Goal: Task Accomplishment & Management: Manage account settings

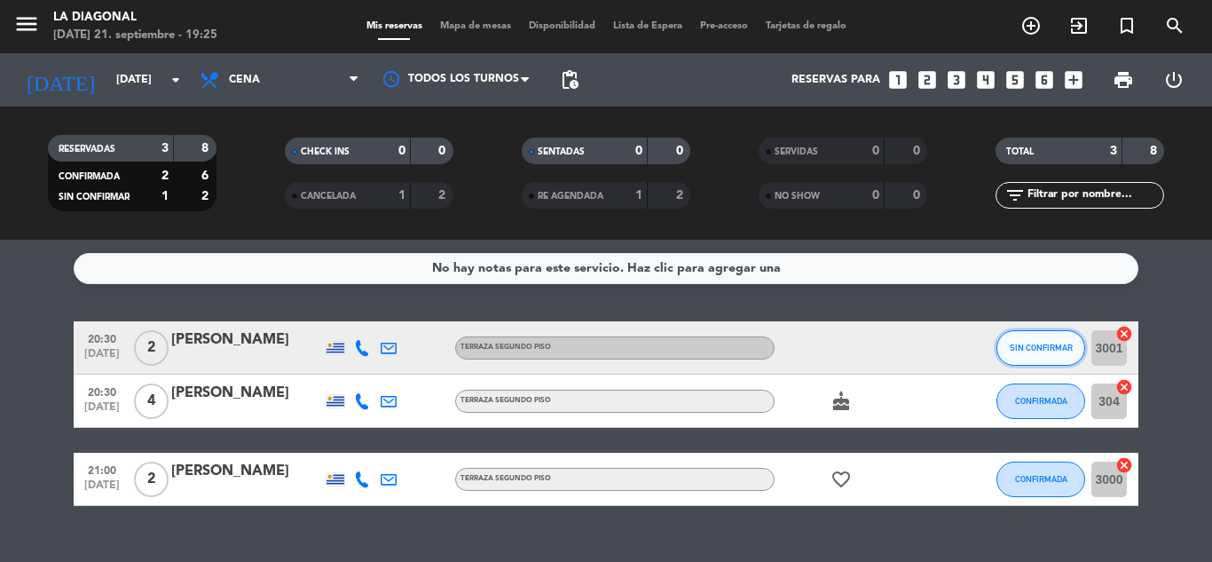
click at [1059, 355] on button "SIN CONFIRMAR" at bounding box center [1041, 347] width 89 height 35
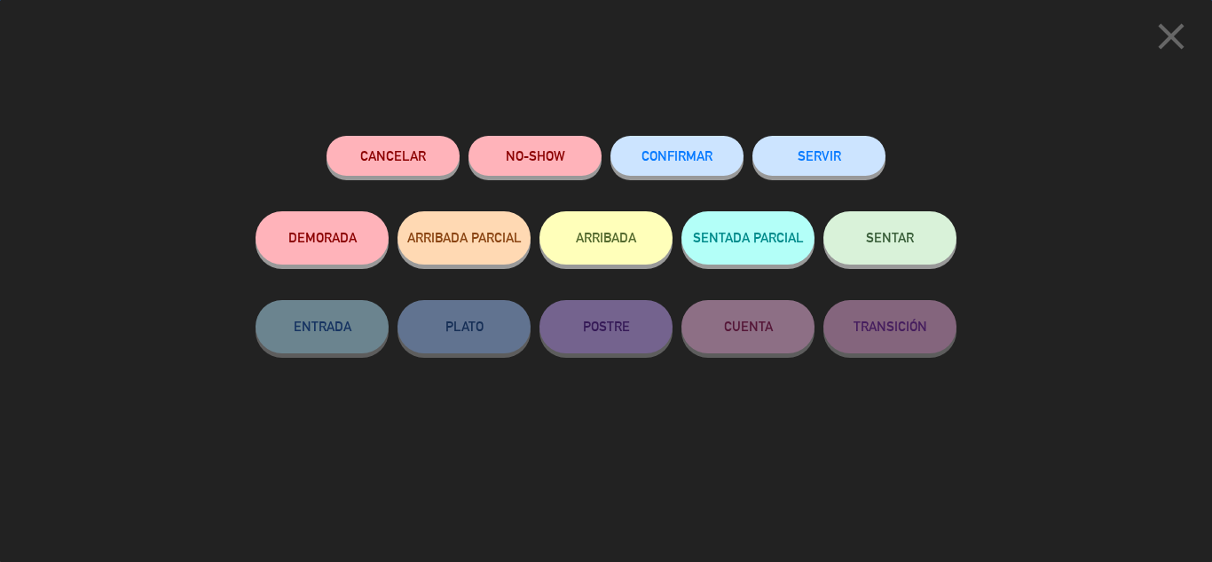
click at [683, 172] on button "CONFIRMAR" at bounding box center [677, 156] width 133 height 40
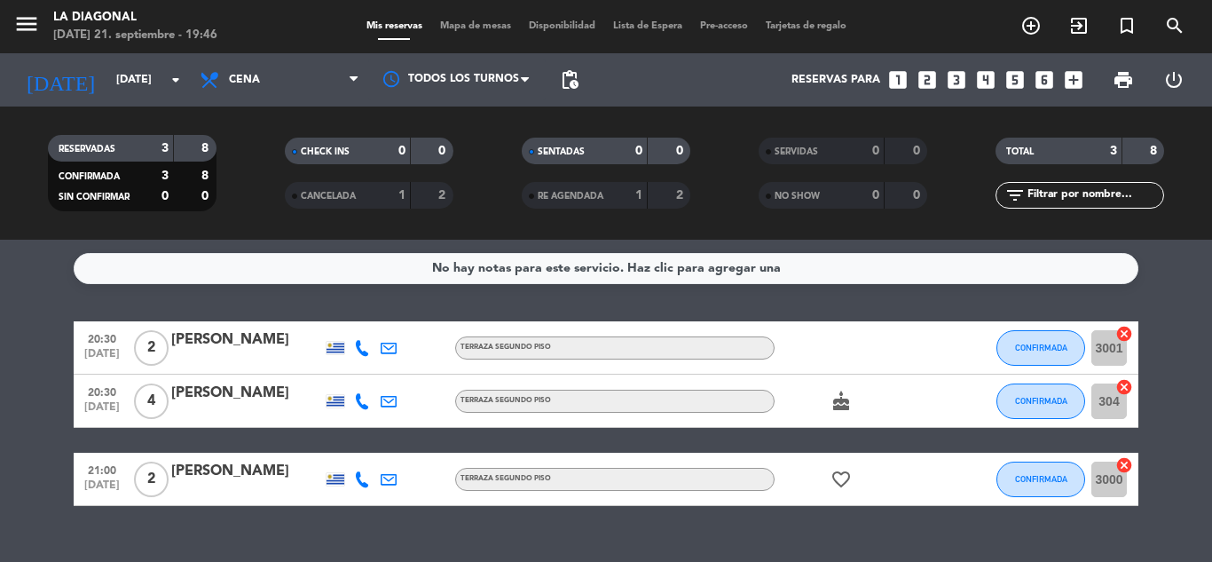
click at [237, 552] on div "No hay notas para este servicio. Haz clic para agregar una 20:30 [DATE] 2 [PERS…" at bounding box center [606, 401] width 1212 height 322
click at [605, 203] on div "RE AGENDADA" at bounding box center [567, 195] width 82 height 20
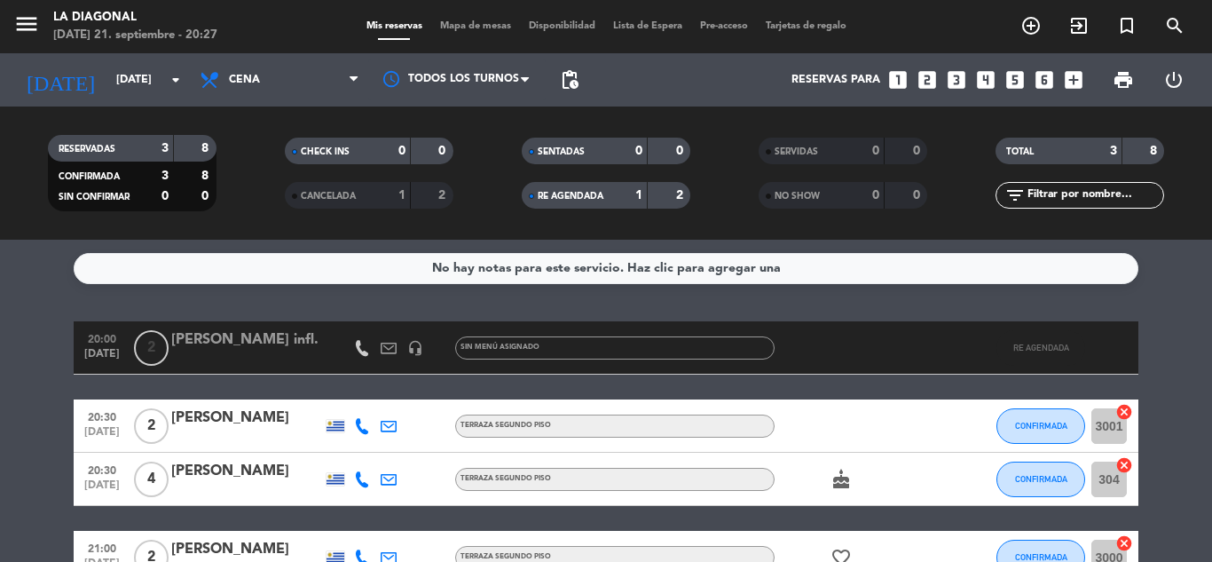
click at [284, 347] on div "[PERSON_NAME] infl." at bounding box center [246, 339] width 151 height 23
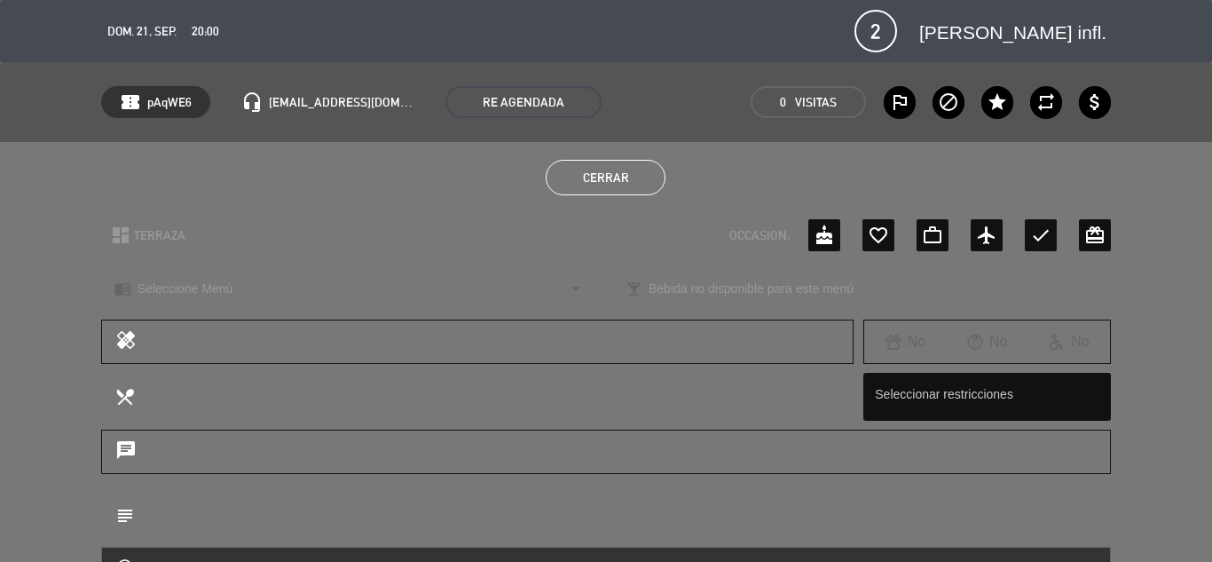
click at [606, 189] on button "Cerrar" at bounding box center [606, 177] width 120 height 35
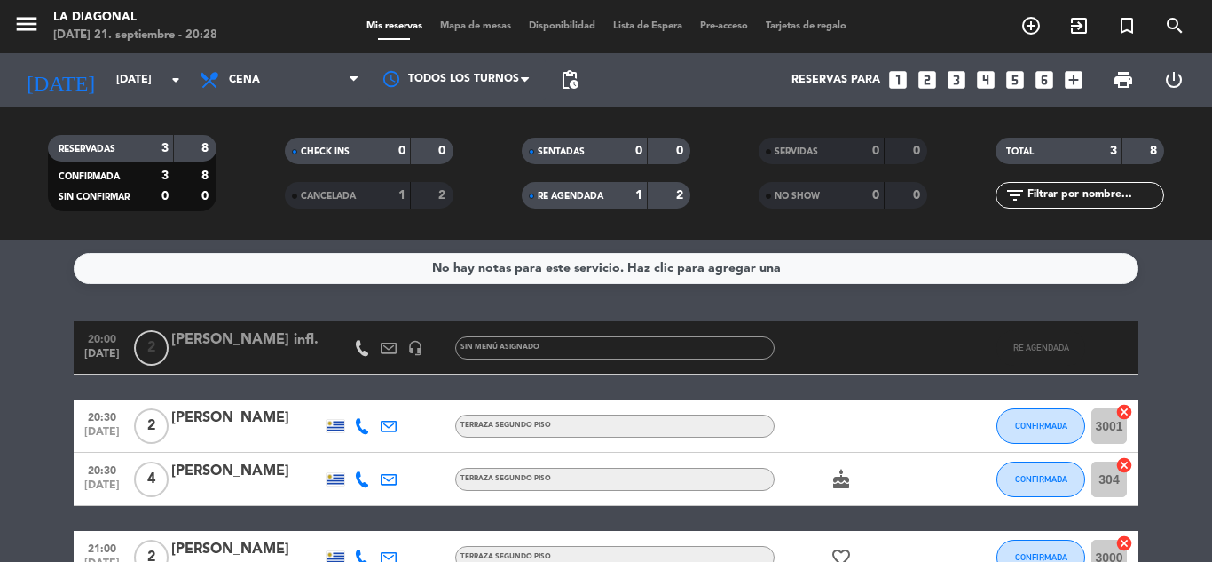
click at [128, 143] on div "RESERVADAS" at bounding box center [93, 148] width 82 height 20
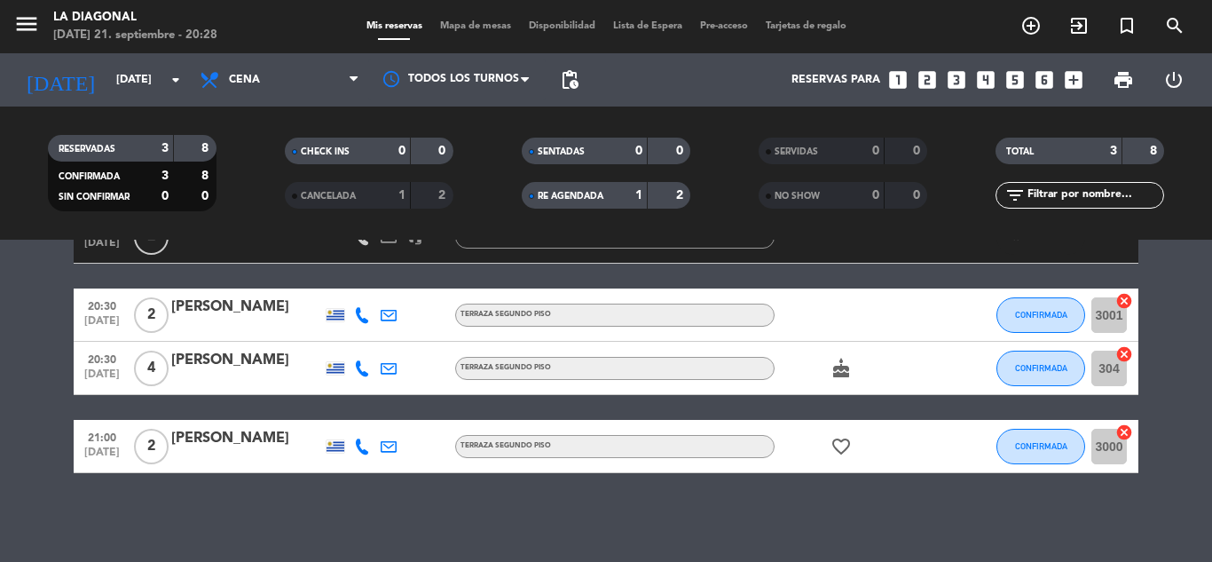
scroll to position [22, 0]
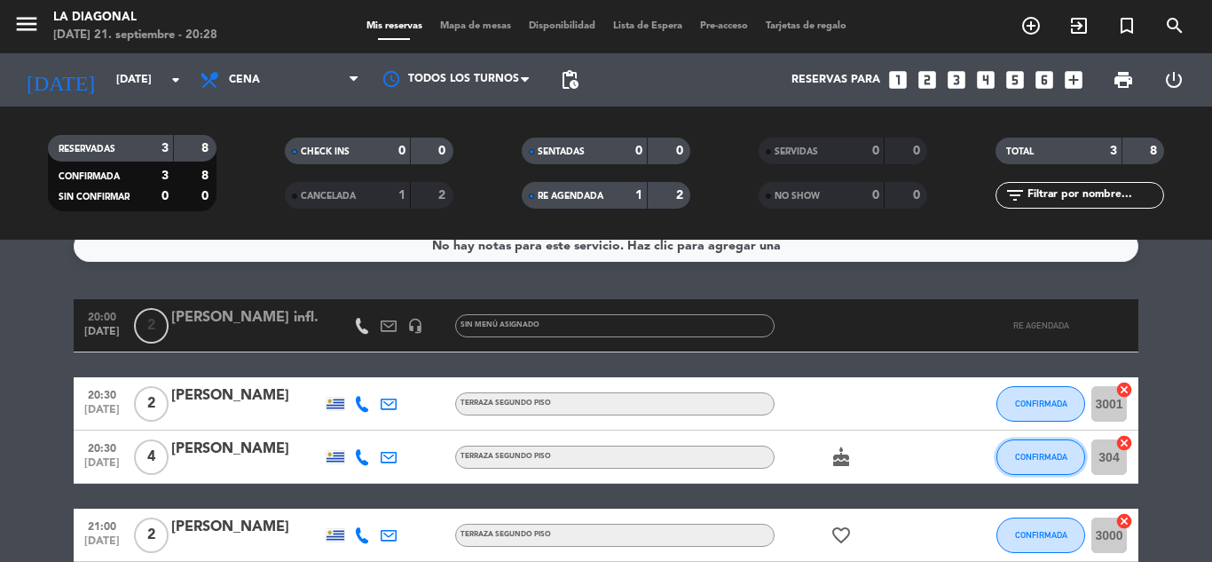
click at [1051, 456] on span "CONFIRMADA" at bounding box center [1041, 457] width 52 height 10
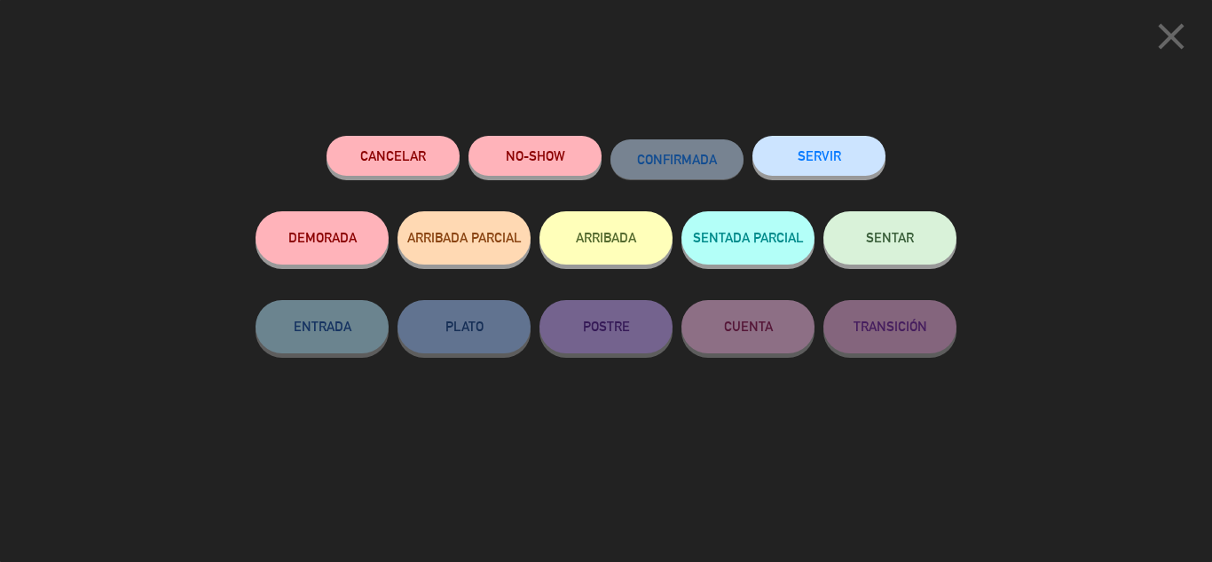
click at [589, 253] on button "ARRIBADA" at bounding box center [606, 237] width 133 height 53
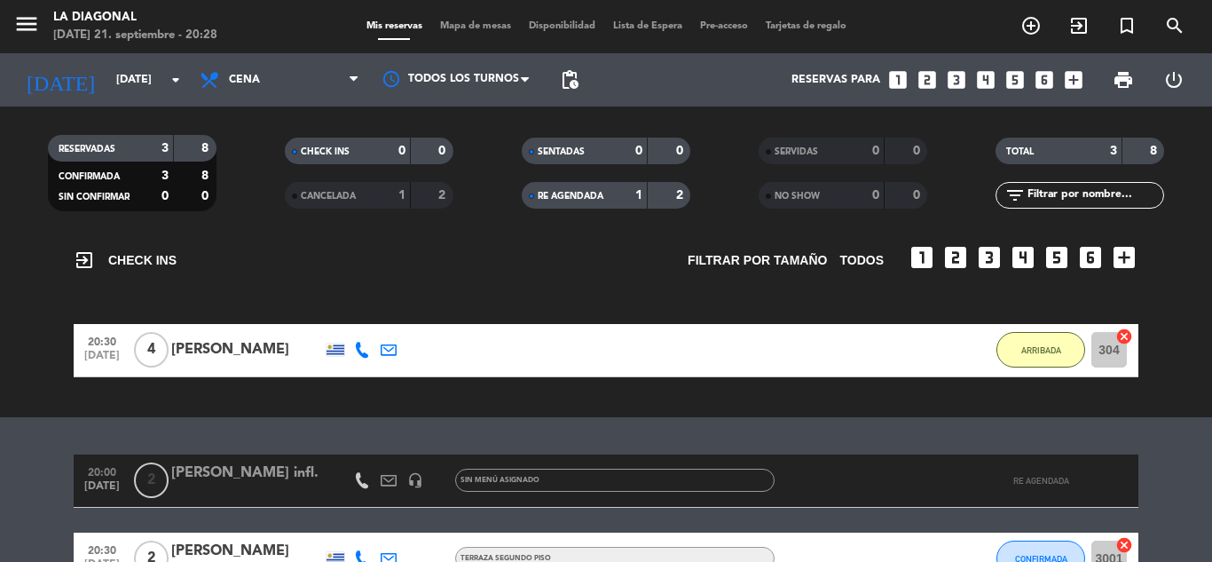
scroll to position [111, 0]
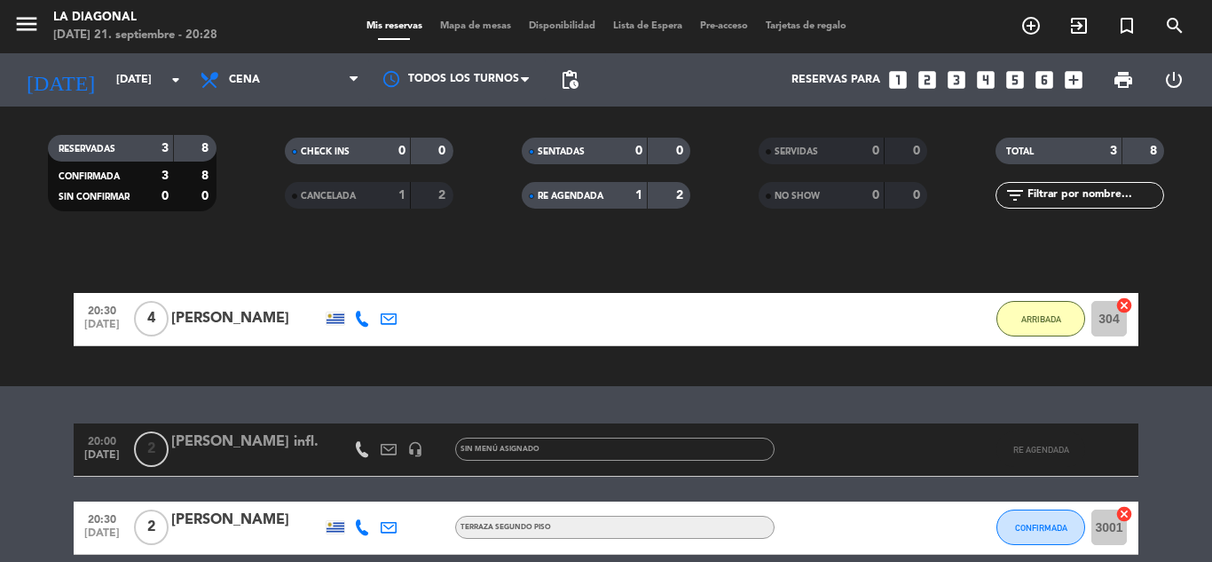
click at [589, 156] on div "SENTADAS" at bounding box center [567, 151] width 82 height 20
click at [595, 202] on div "RE AGENDADA" at bounding box center [567, 195] width 82 height 20
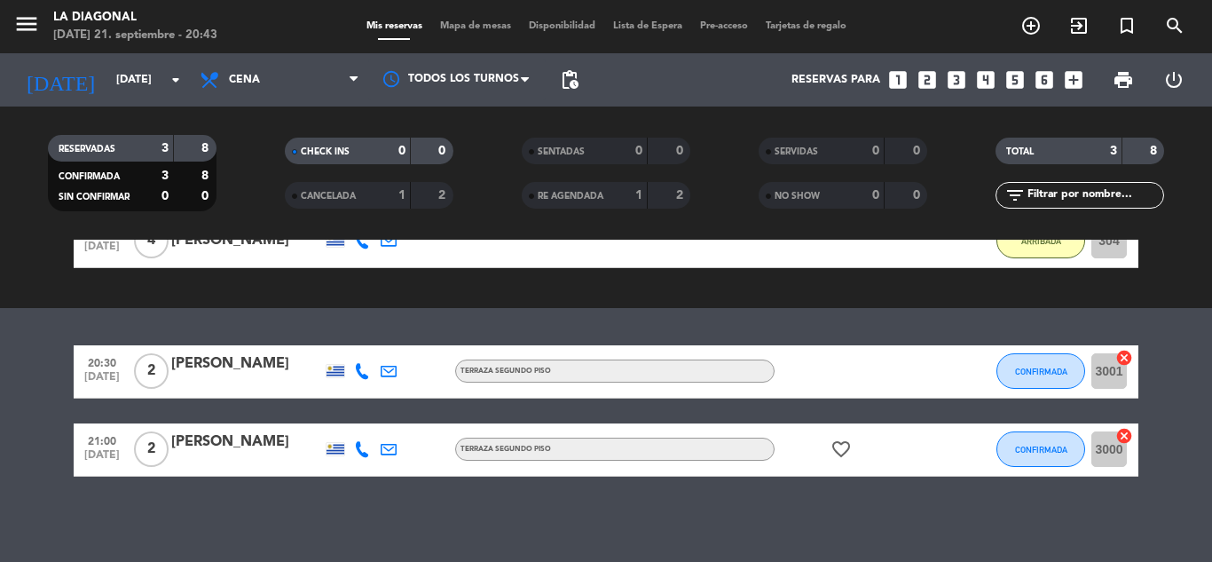
scroll to position [193, 0]
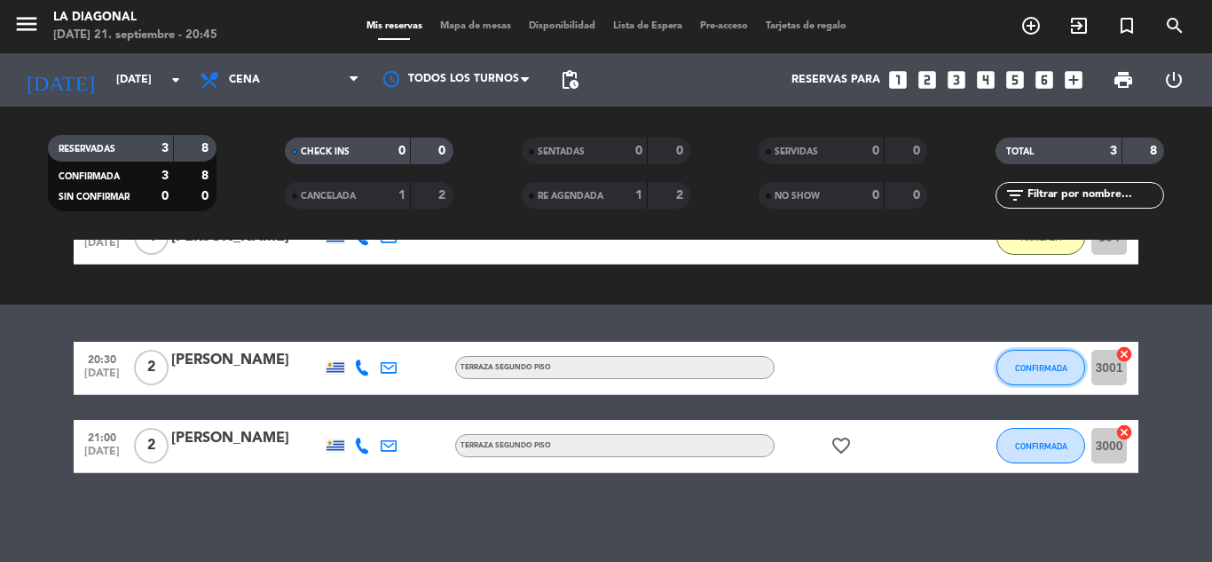
click at [1045, 372] on span "CONFIRMADA" at bounding box center [1041, 368] width 52 height 10
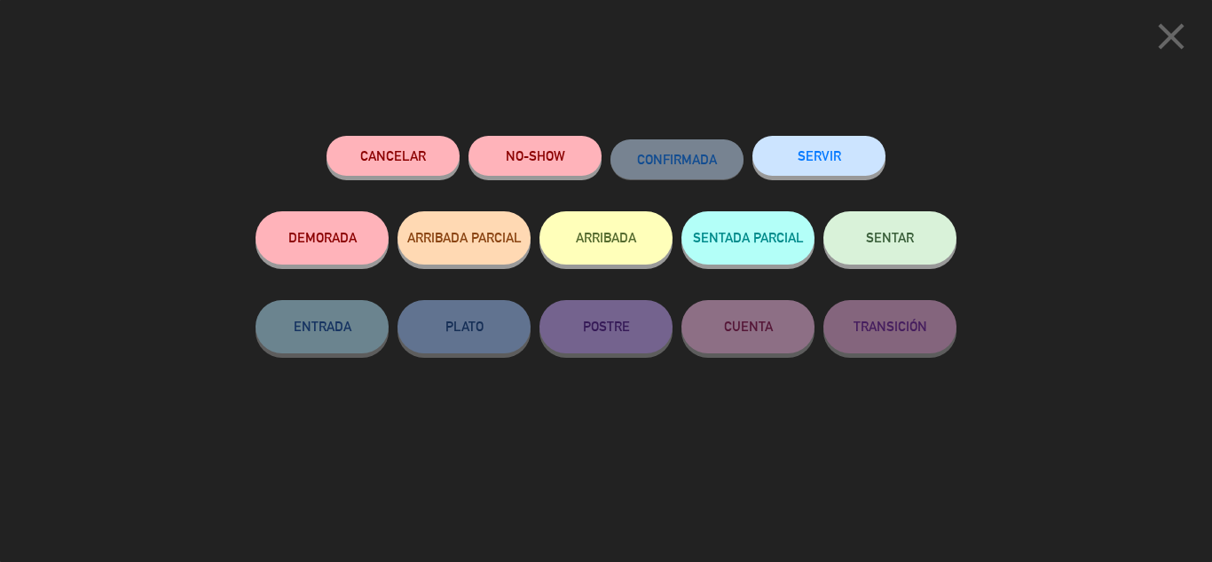
click at [570, 251] on button "ARRIBADA" at bounding box center [606, 237] width 133 height 53
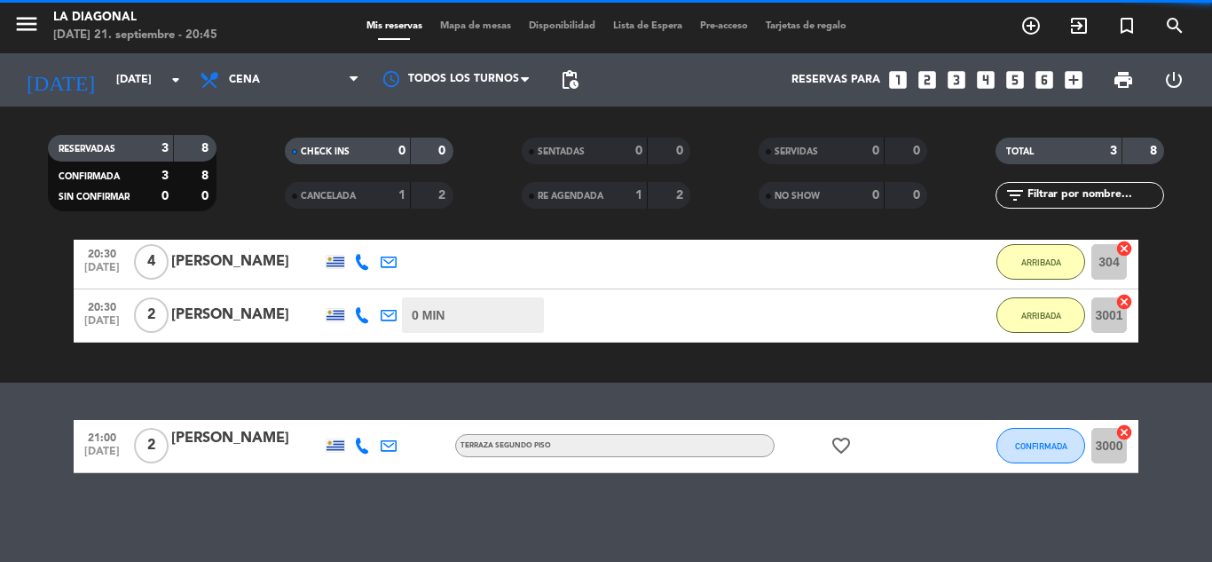
scroll to position [168, 0]
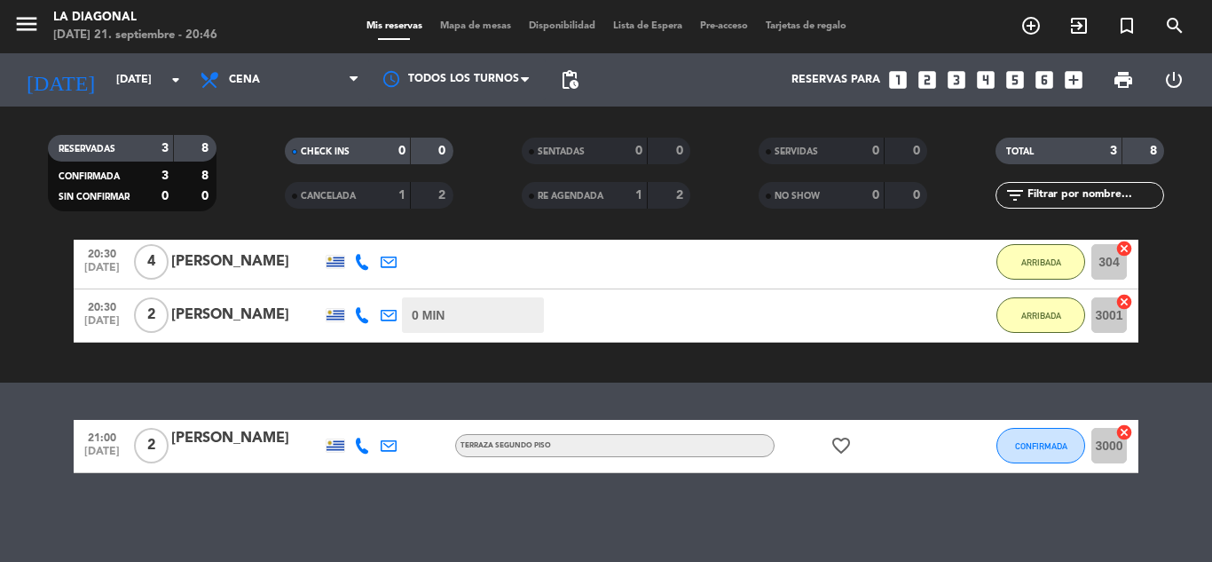
click at [845, 453] on icon "favorite_border" at bounding box center [841, 445] width 21 height 21
click at [846, 454] on icon "favorite_border" at bounding box center [841, 445] width 21 height 21
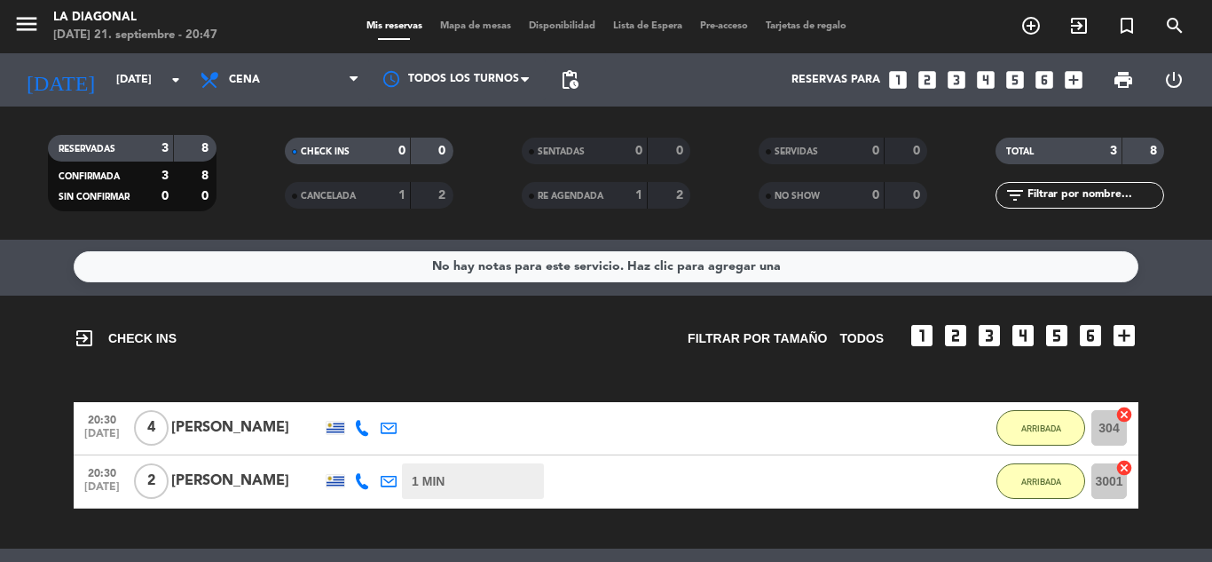
scroll to position [0, 0]
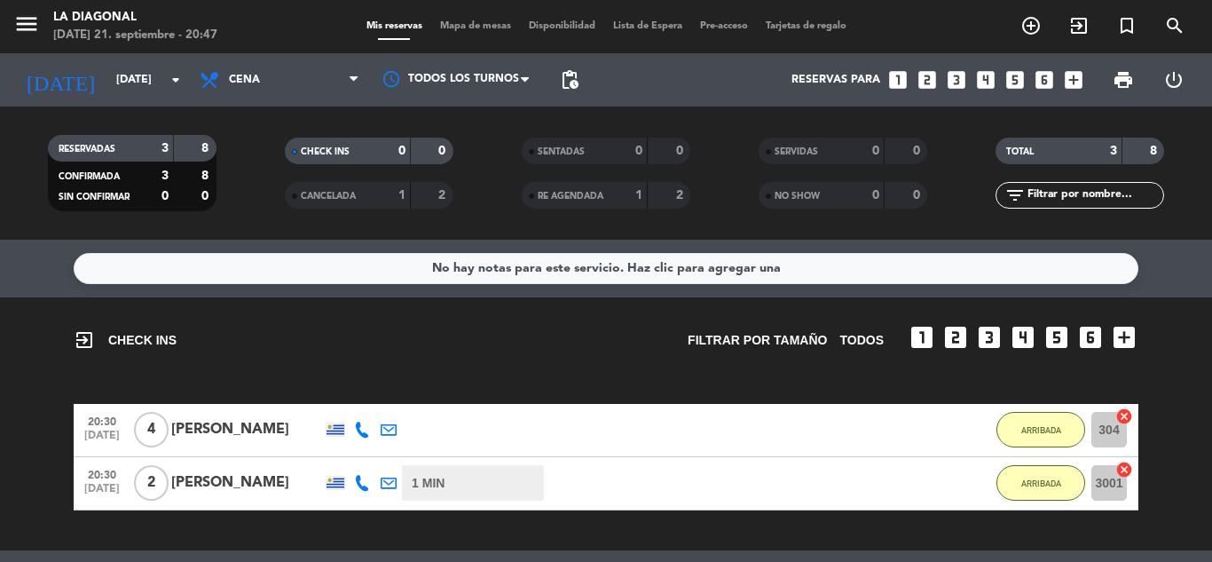
click at [693, 424] on div "20:30 [DATE] 4 [PERSON_NAME] 19 MIN / 3:18 H sms ARRIBADA 304 cancel" at bounding box center [606, 430] width 1065 height 53
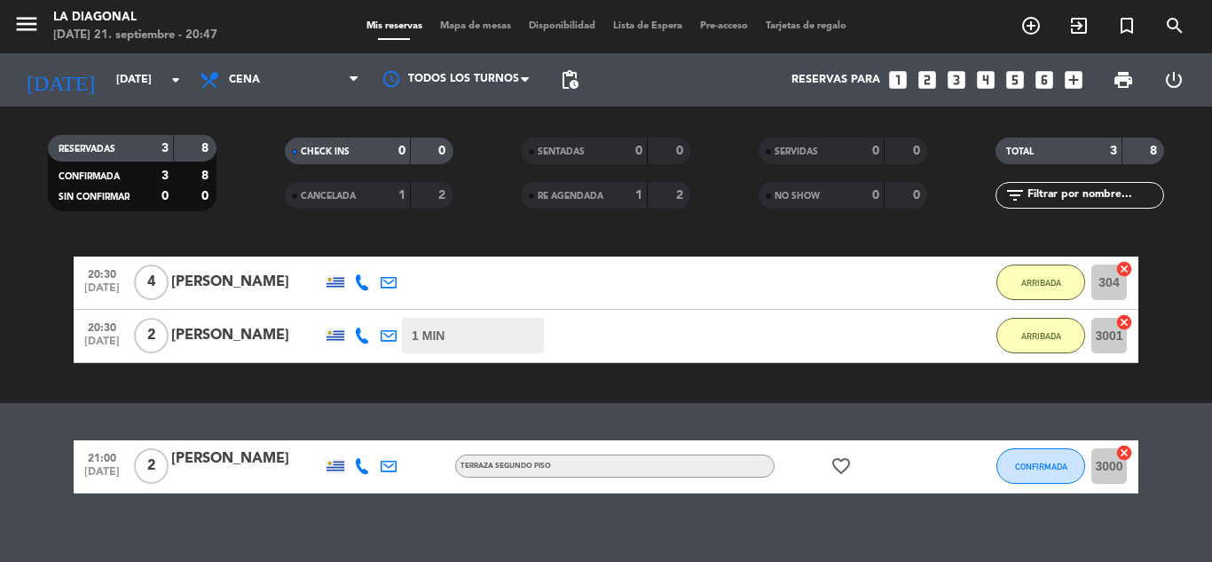
scroll to position [168, 0]
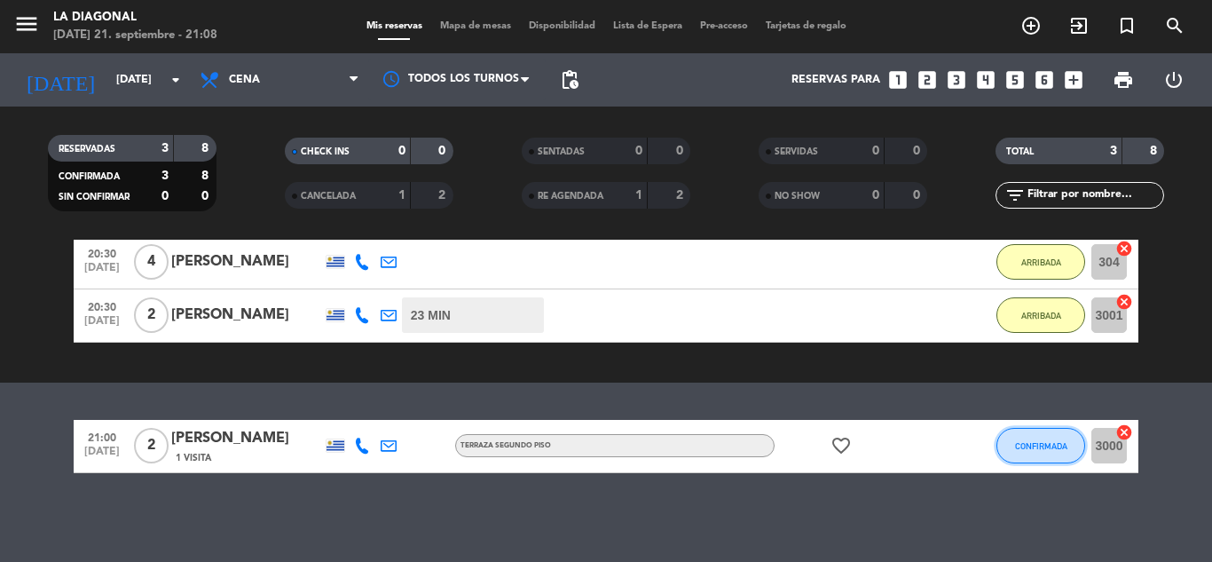
click at [1028, 447] on span "CONFIRMADA" at bounding box center [1041, 446] width 52 height 10
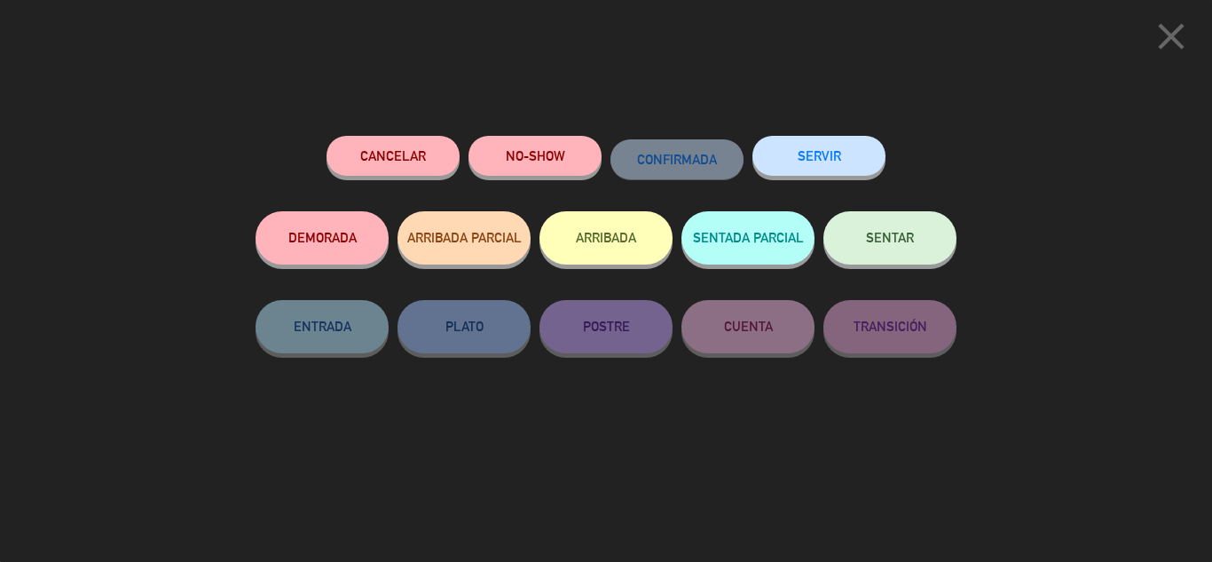
click at [641, 233] on button "ARRIBADA" at bounding box center [606, 237] width 133 height 53
